Goal: Transaction & Acquisition: Purchase product/service

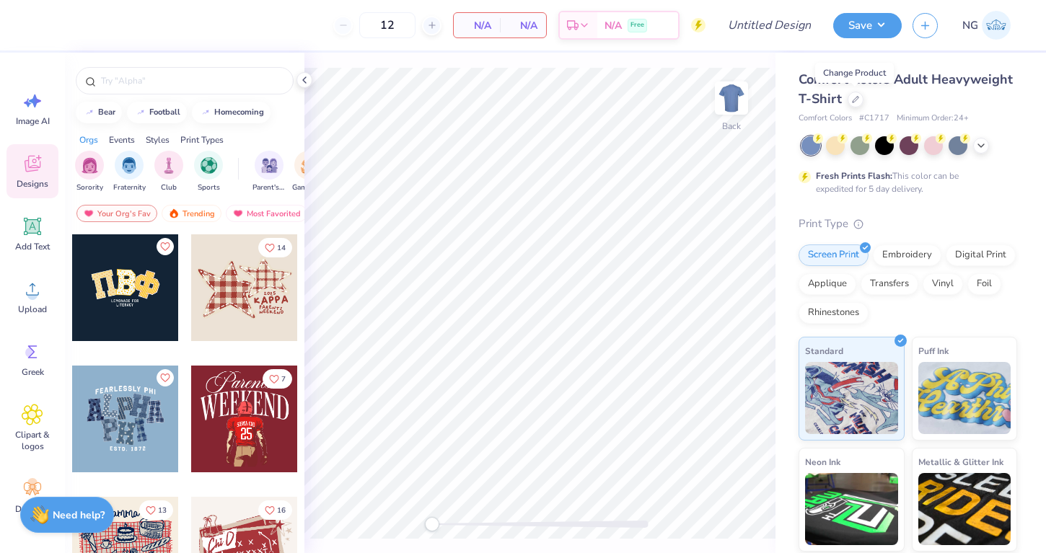
click at [852, 99] on icon at bounding box center [855, 99] width 7 height 7
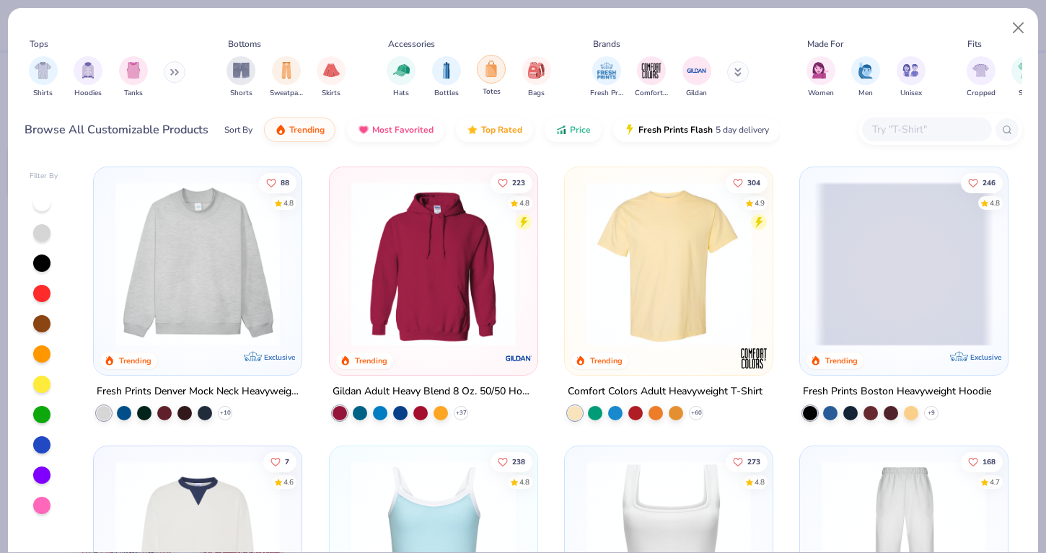
click at [480, 78] on div "filter for Totes" at bounding box center [491, 69] width 29 height 29
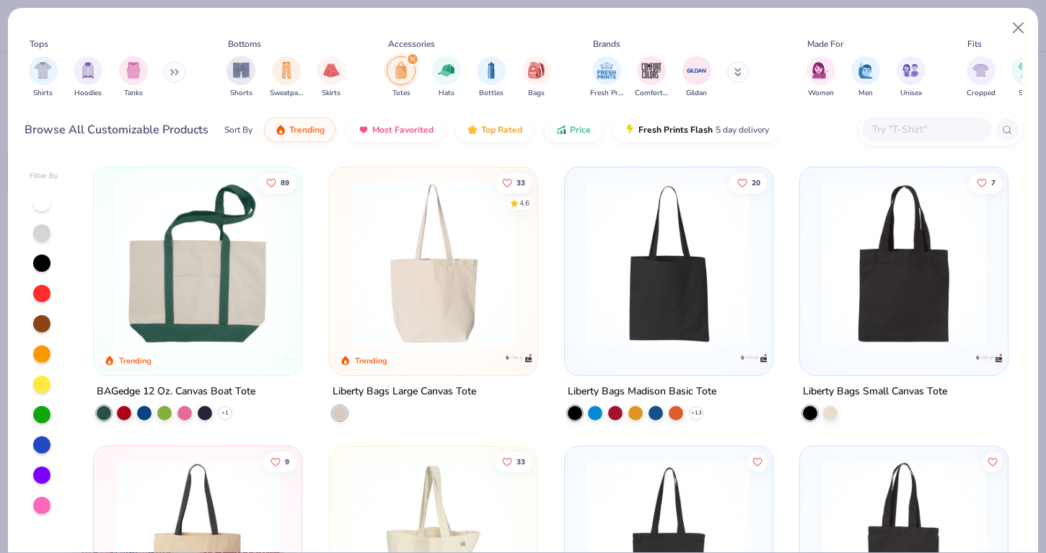
click at [234, 307] on img at bounding box center [197, 264] width 179 height 165
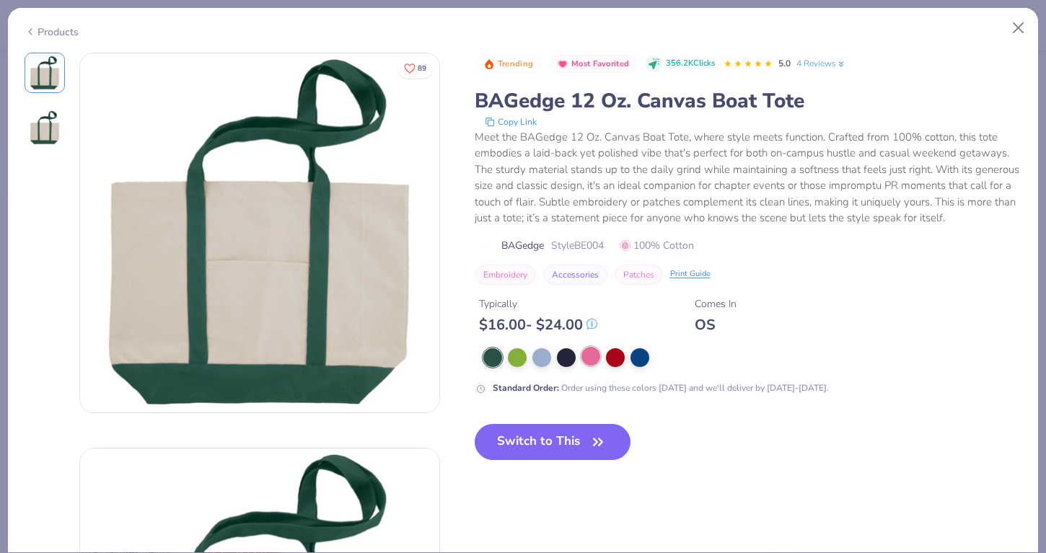
click at [586, 357] on div at bounding box center [591, 356] width 19 height 19
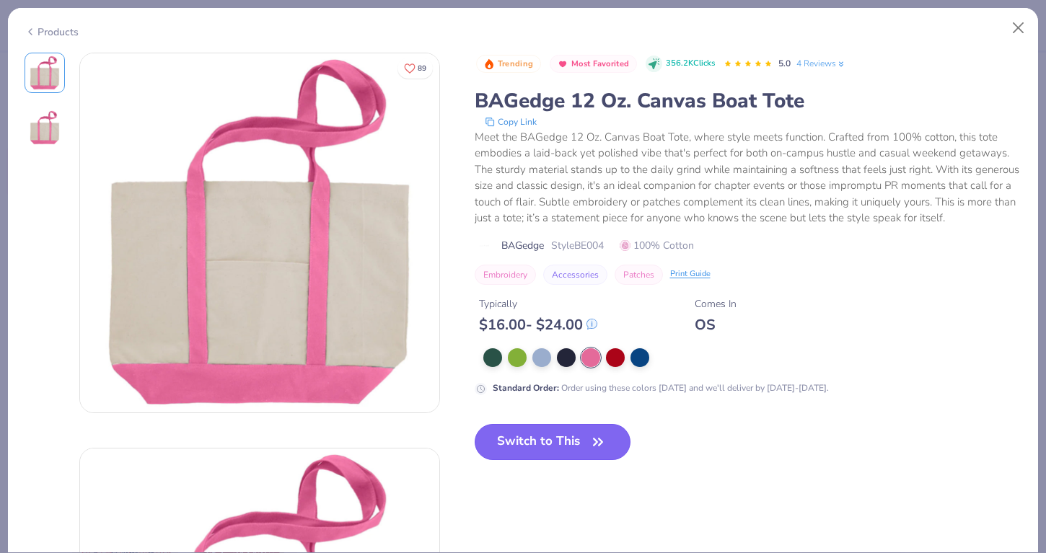
click at [581, 457] on button "Switch to This" at bounding box center [553, 442] width 157 height 36
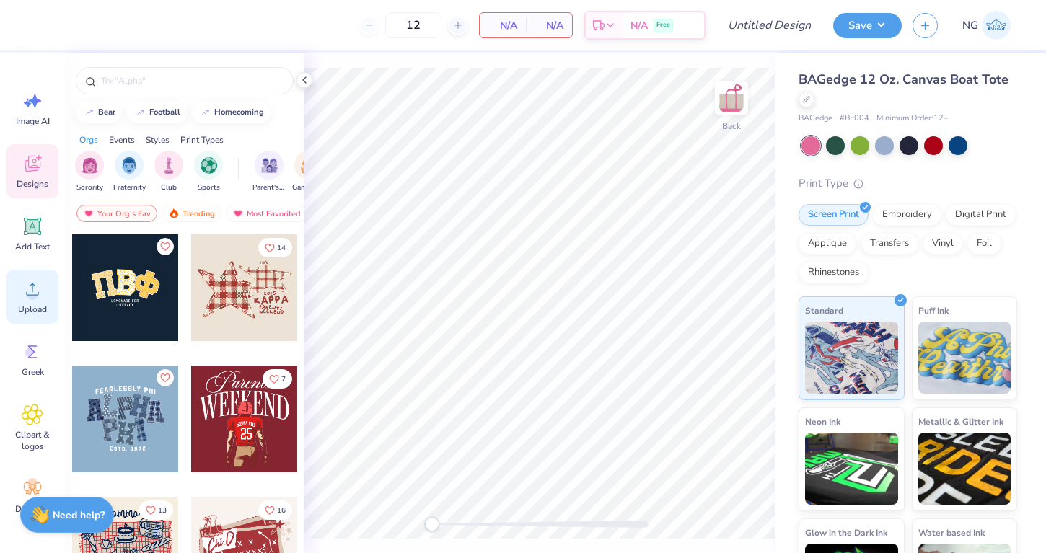
click at [30, 302] on div "Upload" at bounding box center [32, 297] width 52 height 54
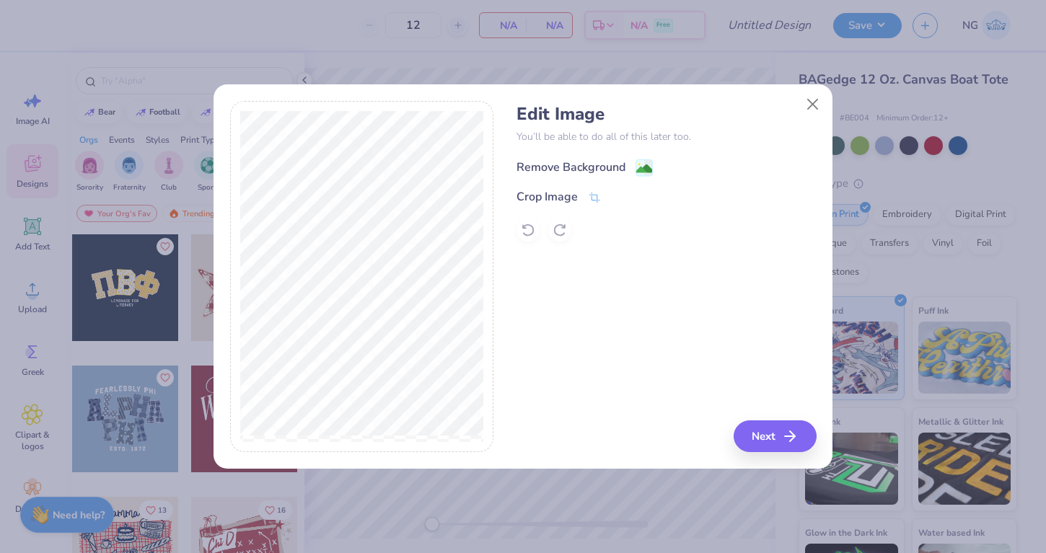
click at [577, 166] on div "Remove Background" at bounding box center [571, 167] width 109 height 17
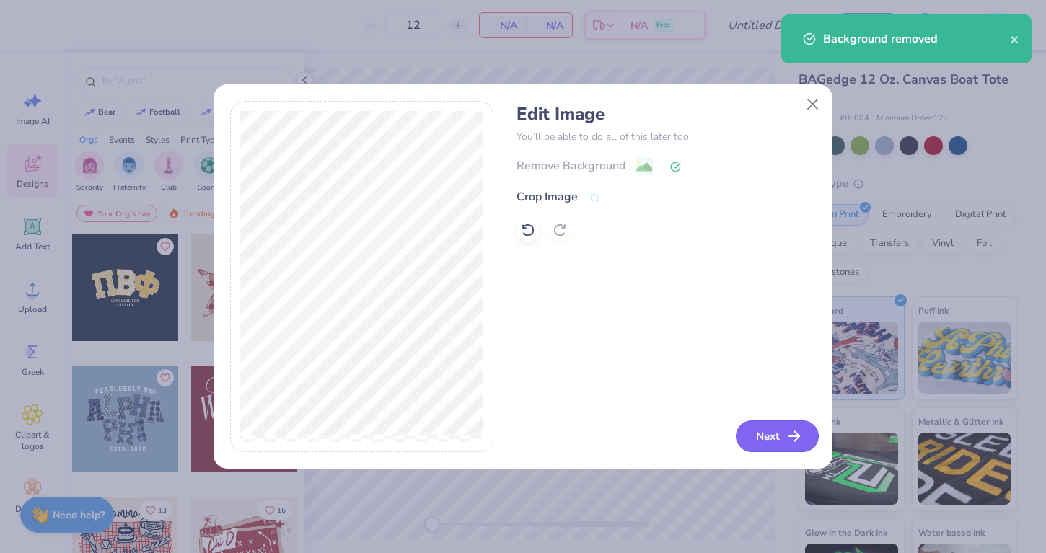
click at [772, 439] on button "Next" at bounding box center [777, 437] width 83 height 32
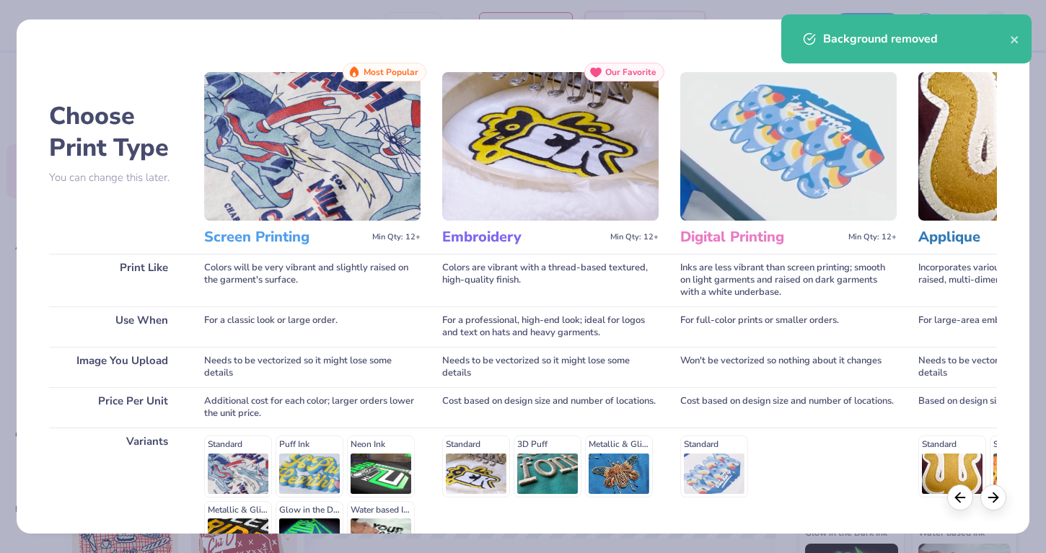
scroll to position [166, 0]
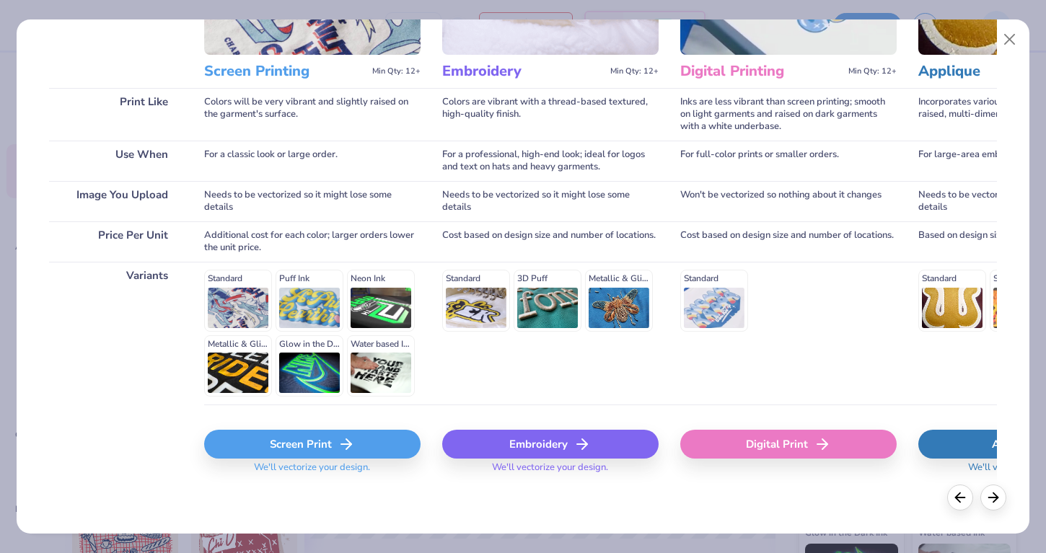
click at [551, 444] on div "Embroidery" at bounding box center [550, 444] width 216 height 29
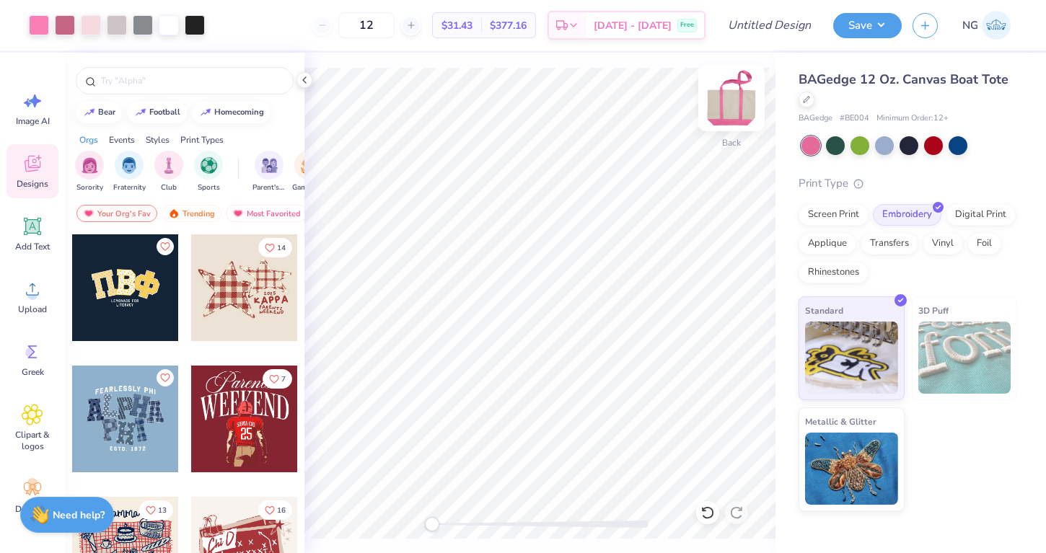
click at [732, 114] on img at bounding box center [732, 98] width 58 height 58
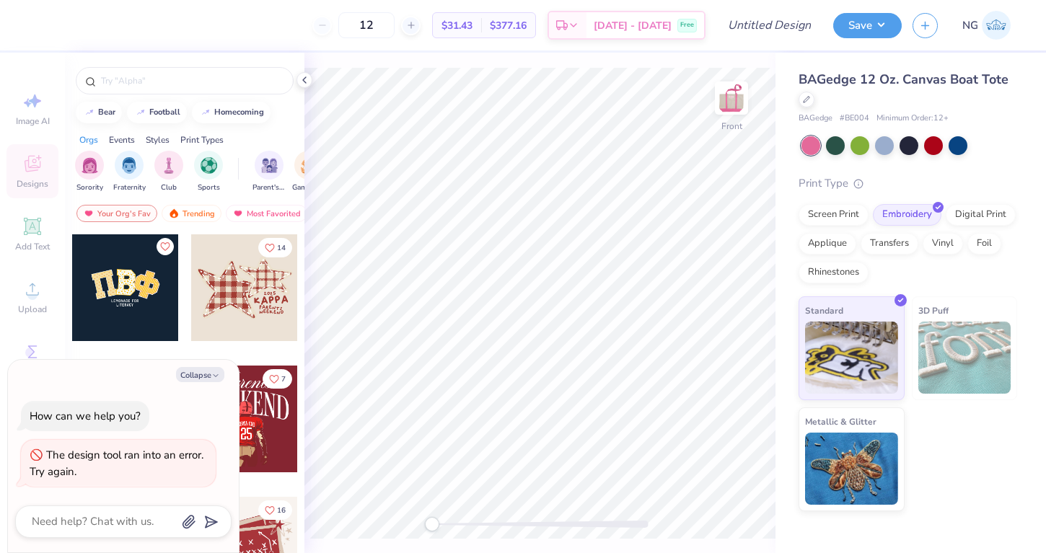
click at [732, 113] on img at bounding box center [731, 98] width 29 height 29
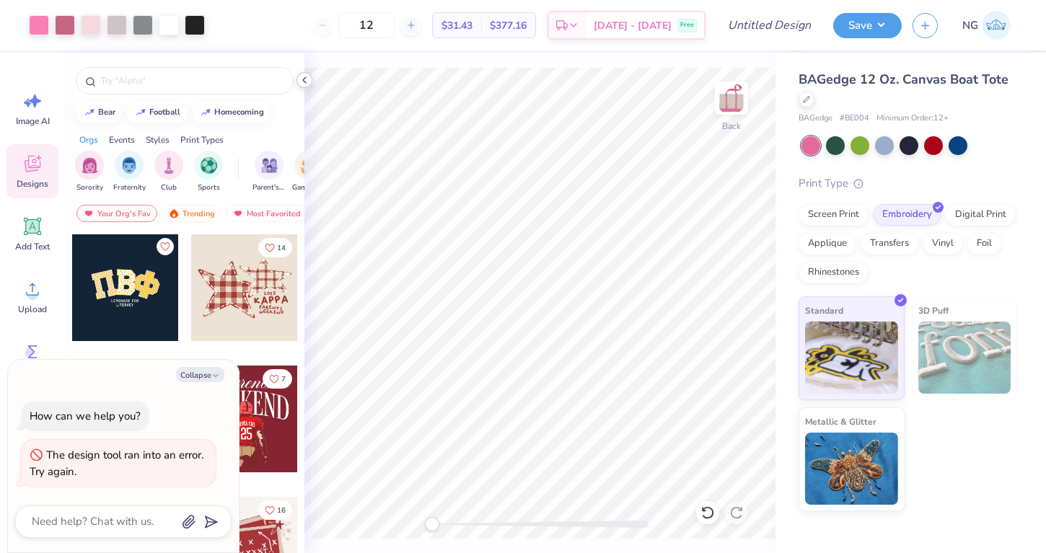
click at [303, 78] on icon at bounding box center [305, 80] width 12 height 12
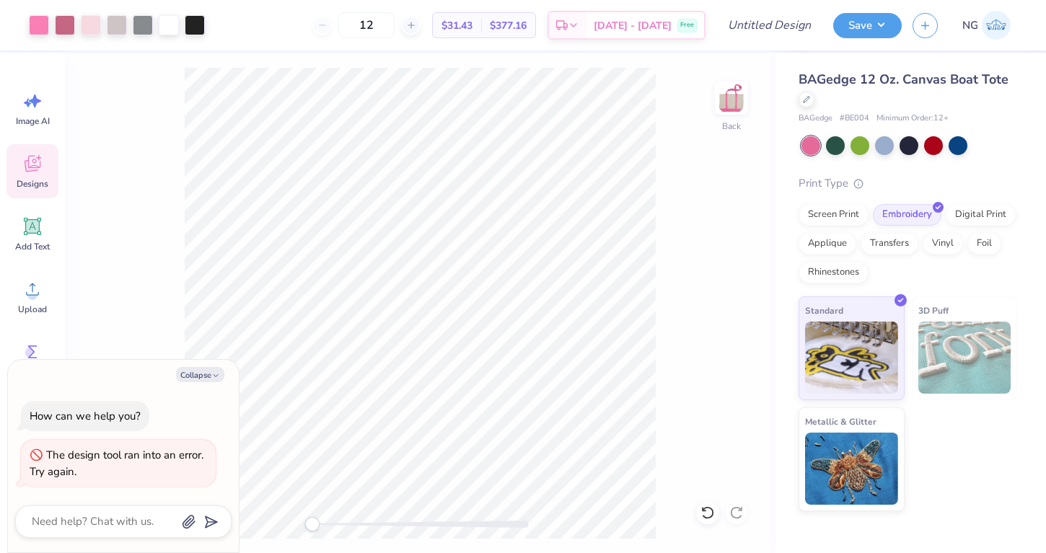
type textarea "x"
click at [395, 18] on input "12" at bounding box center [366, 25] width 56 height 26
type input "40"
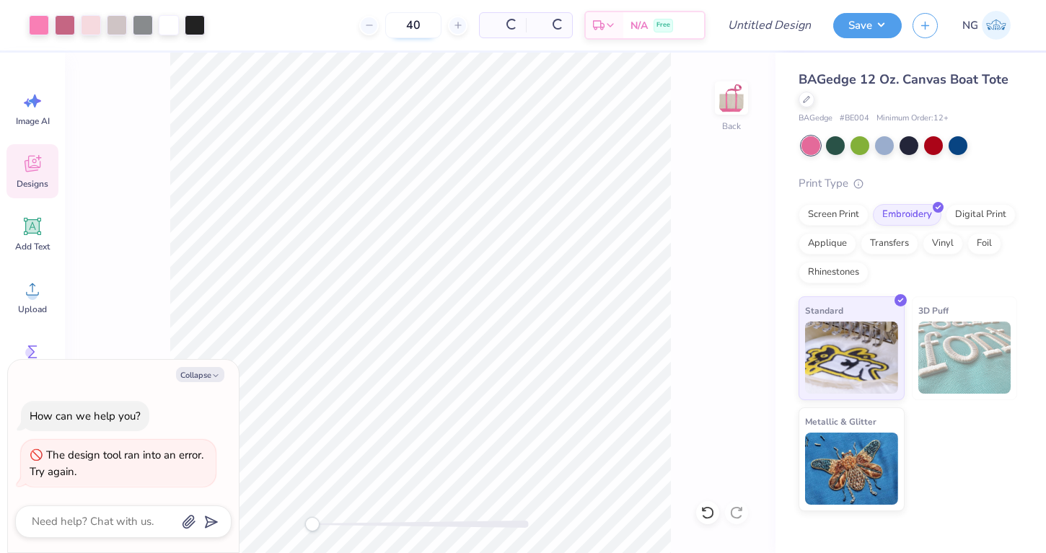
type textarea "x"
type input "40"
click at [211, 368] on button "Collapse" at bounding box center [200, 374] width 48 height 15
type textarea "x"
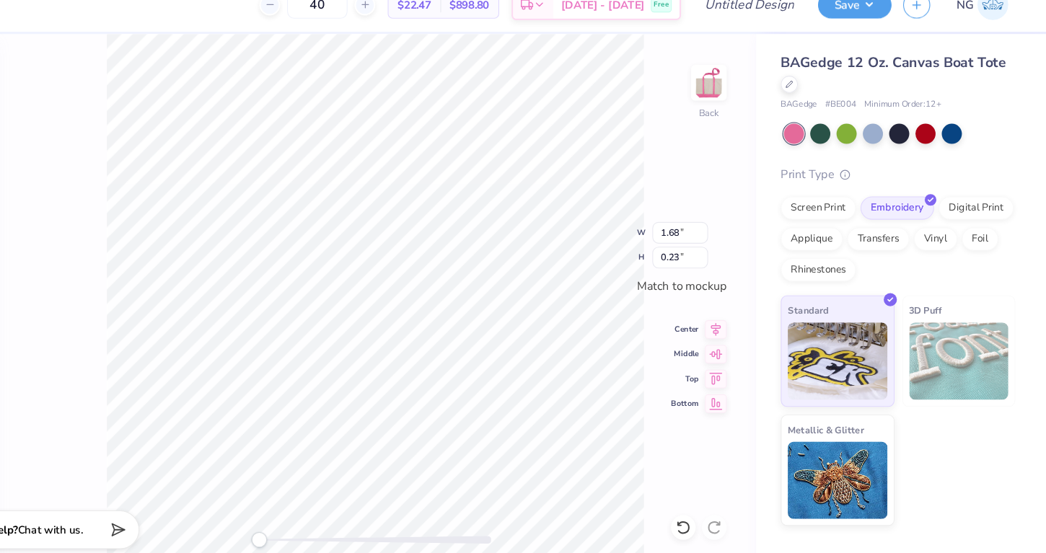
scroll to position [0, 0]
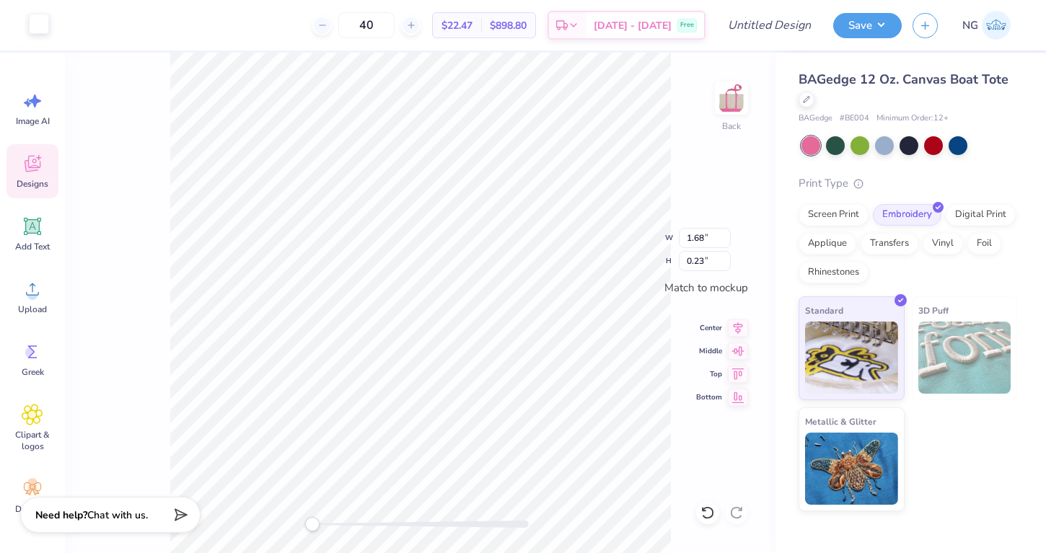
click at [32, 24] on div at bounding box center [39, 24] width 20 height 20
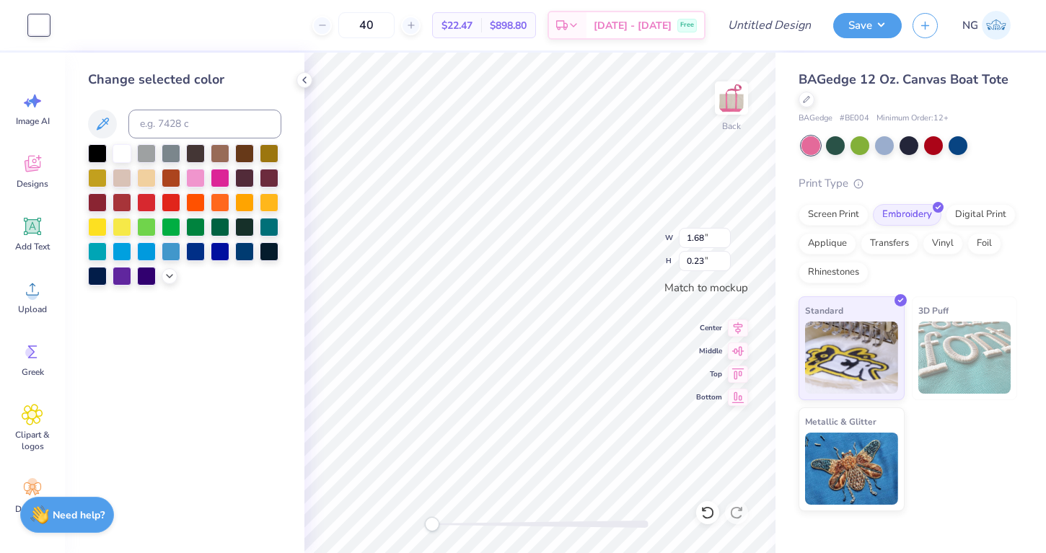
click at [177, 274] on div at bounding box center [184, 214] width 193 height 141
click at [174, 271] on icon at bounding box center [170, 275] width 12 height 12
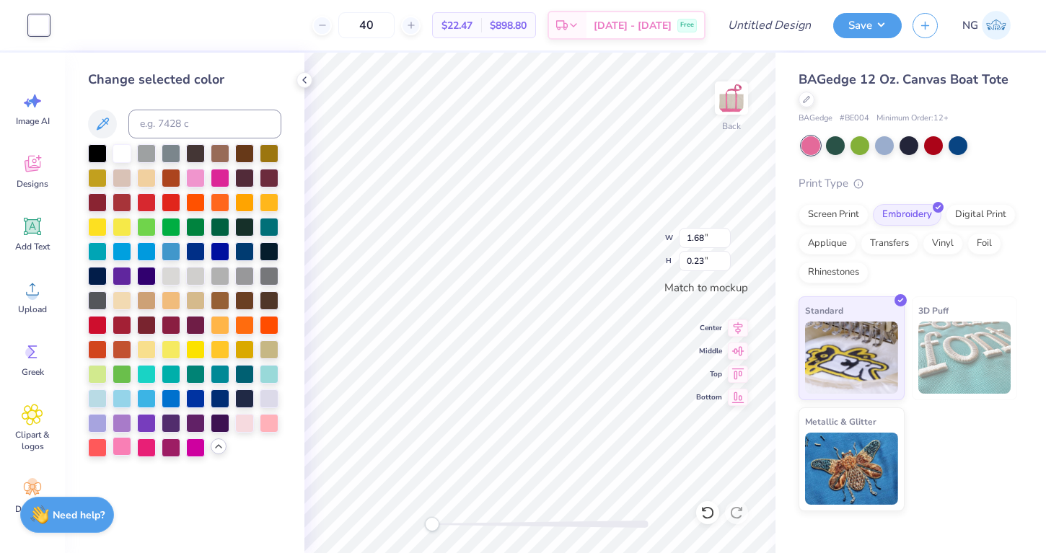
click at [126, 448] on div at bounding box center [122, 446] width 19 height 19
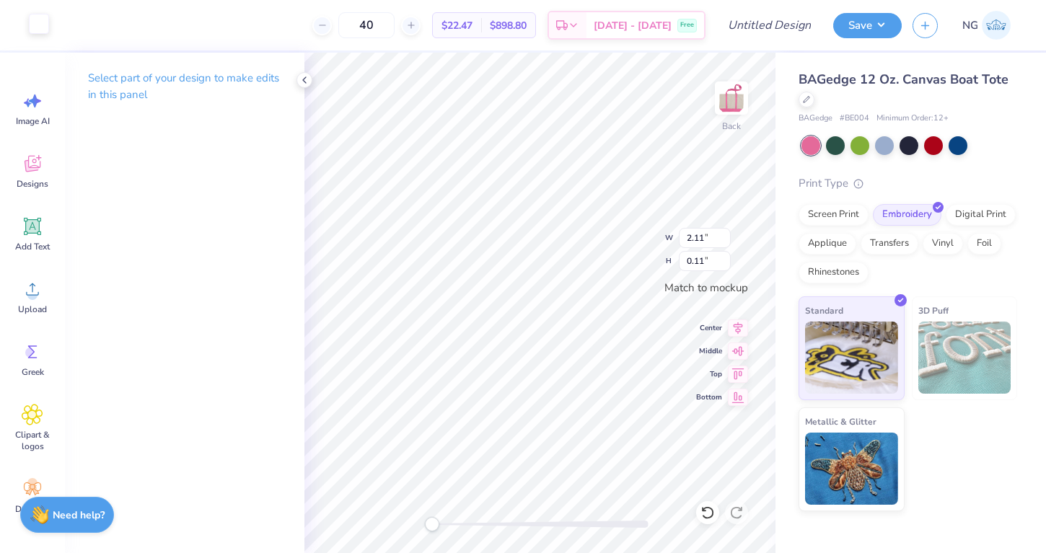
click at [40, 29] on div at bounding box center [39, 24] width 20 height 20
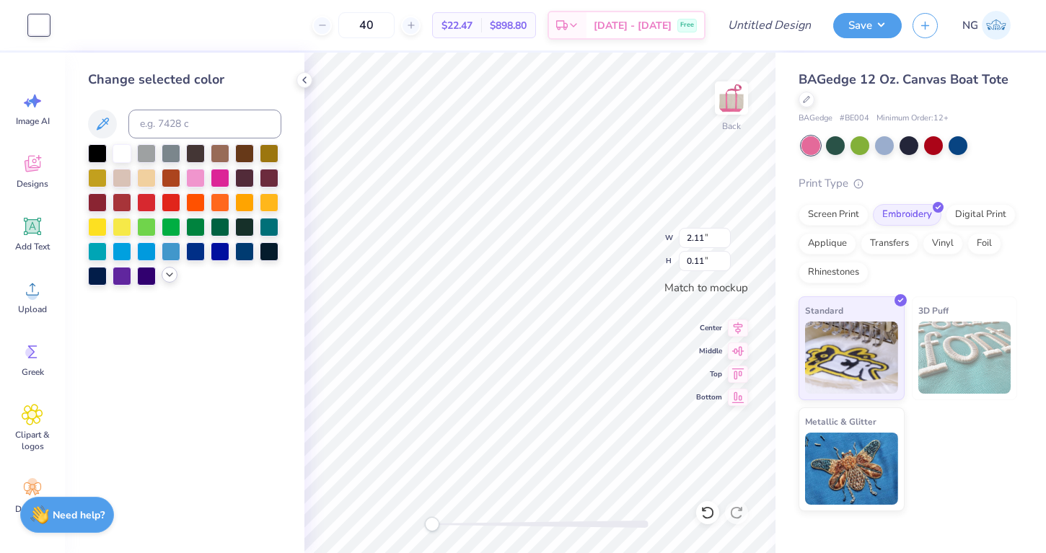
click at [166, 279] on icon at bounding box center [170, 275] width 12 height 12
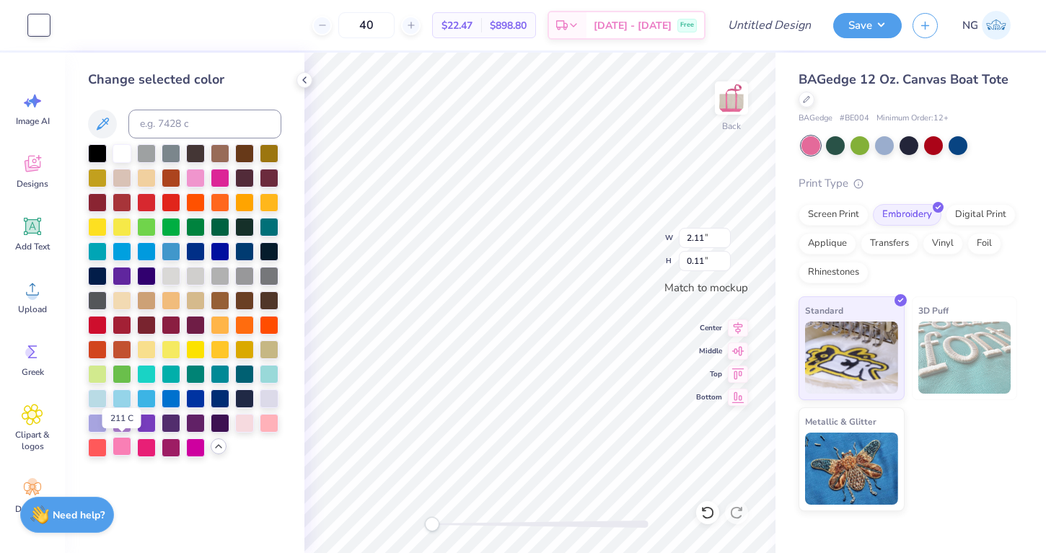
click at [124, 445] on div at bounding box center [122, 446] width 19 height 19
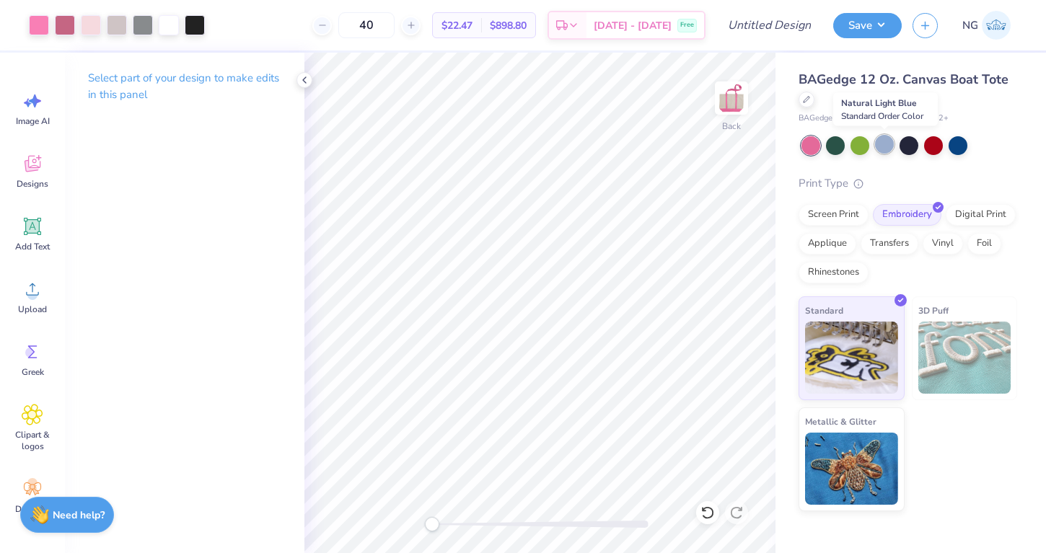
click at [887, 151] on div at bounding box center [884, 144] width 19 height 19
click at [914, 143] on div at bounding box center [909, 144] width 19 height 19
click at [703, 516] on icon at bounding box center [707, 513] width 12 height 13
